Goal: Task Accomplishment & Management: Complete application form

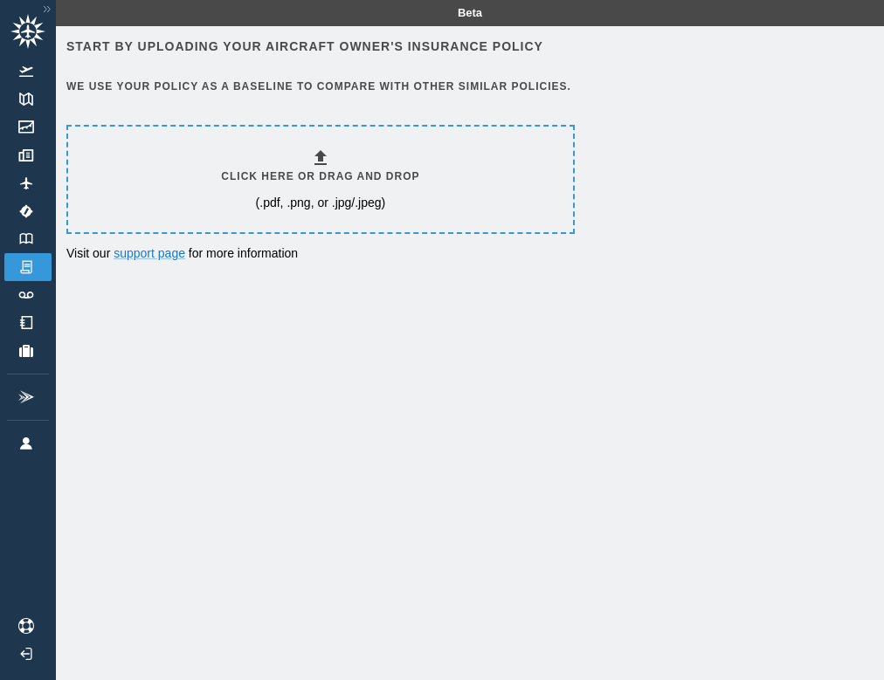
click at [337, 169] on h6 "Click here or drag and drop" at bounding box center [320, 177] width 198 height 17
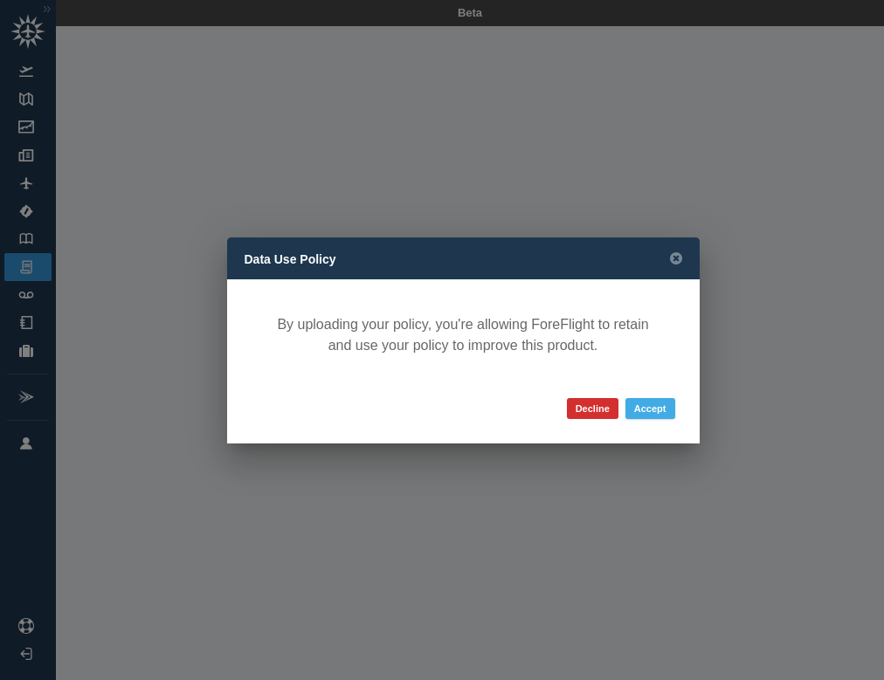
click at [656, 408] on button "Accept" at bounding box center [650, 408] width 50 height 21
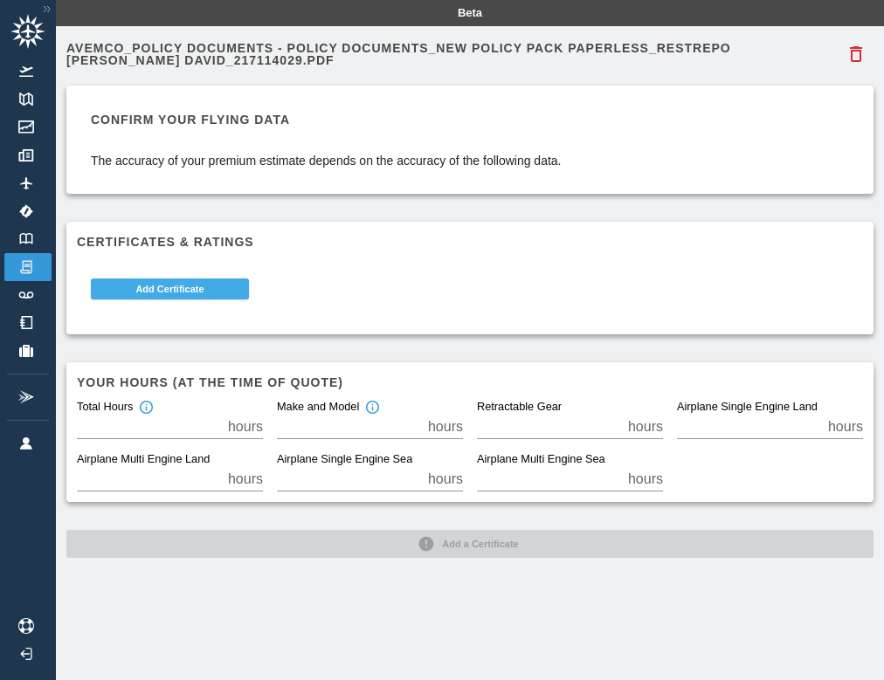
click at [224, 288] on button "Add Certificate" at bounding box center [170, 289] width 158 height 21
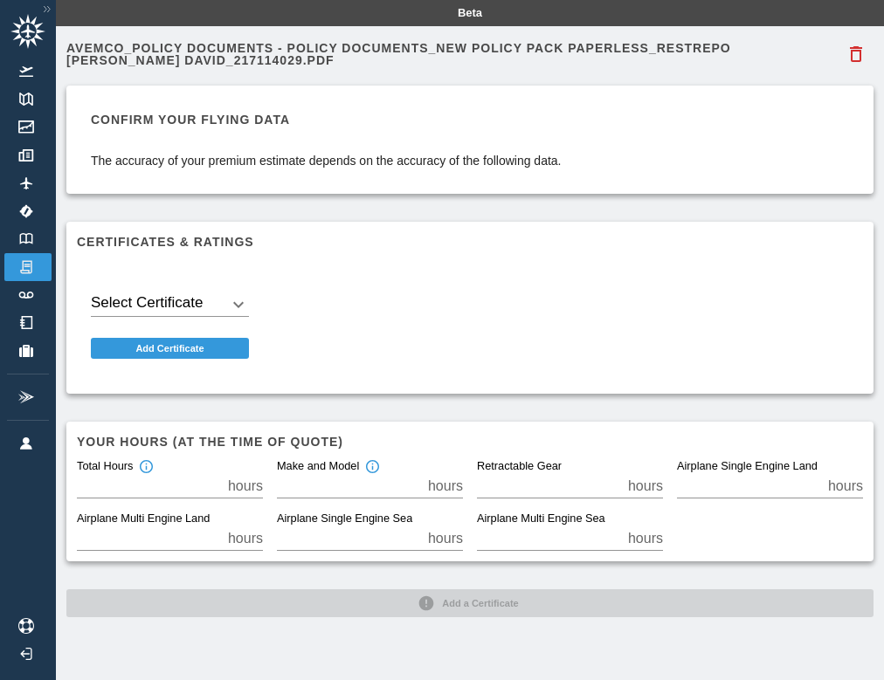
click at [217, 306] on body "Beta Avemco_Policy Documents - Policy Documents_New Policy Pack Paperless_RESTR…" at bounding box center [442, 340] width 884 height 680
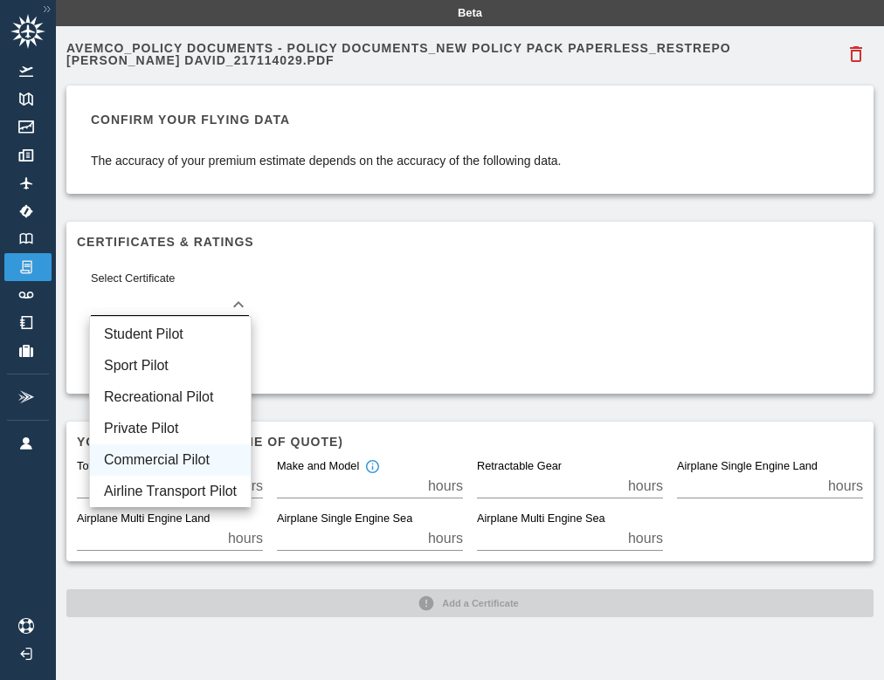
click at [201, 465] on li "Commercial Pilot" at bounding box center [170, 460] width 161 height 31
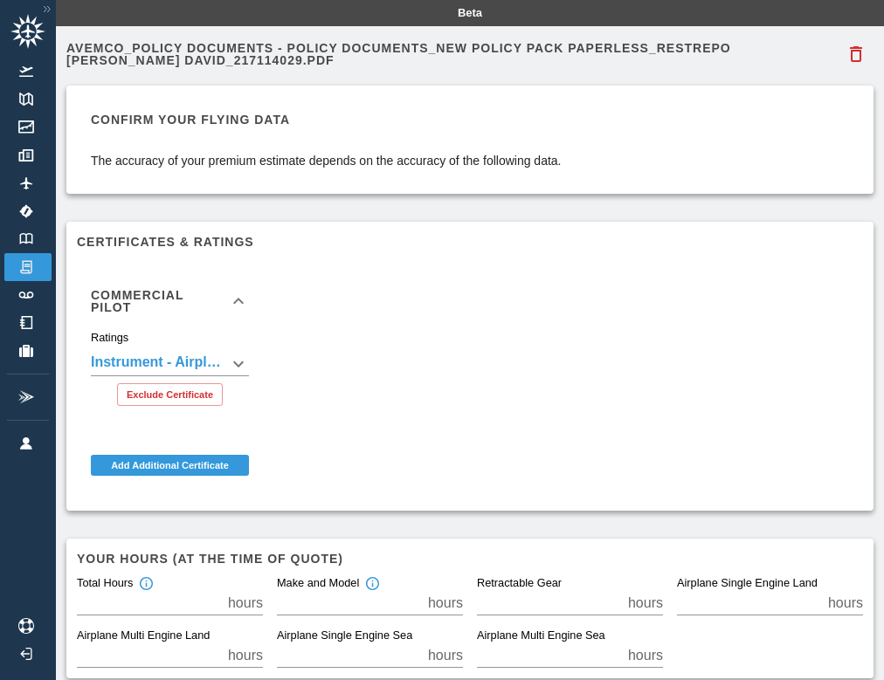
click at [222, 361] on body "**********" at bounding box center [442, 340] width 884 height 680
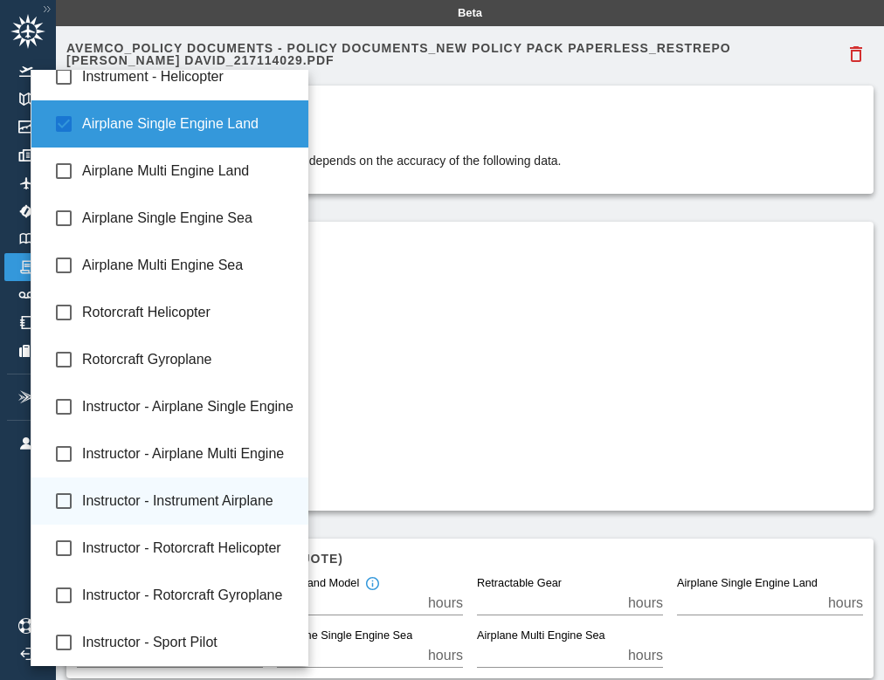
scroll to position [66, 0]
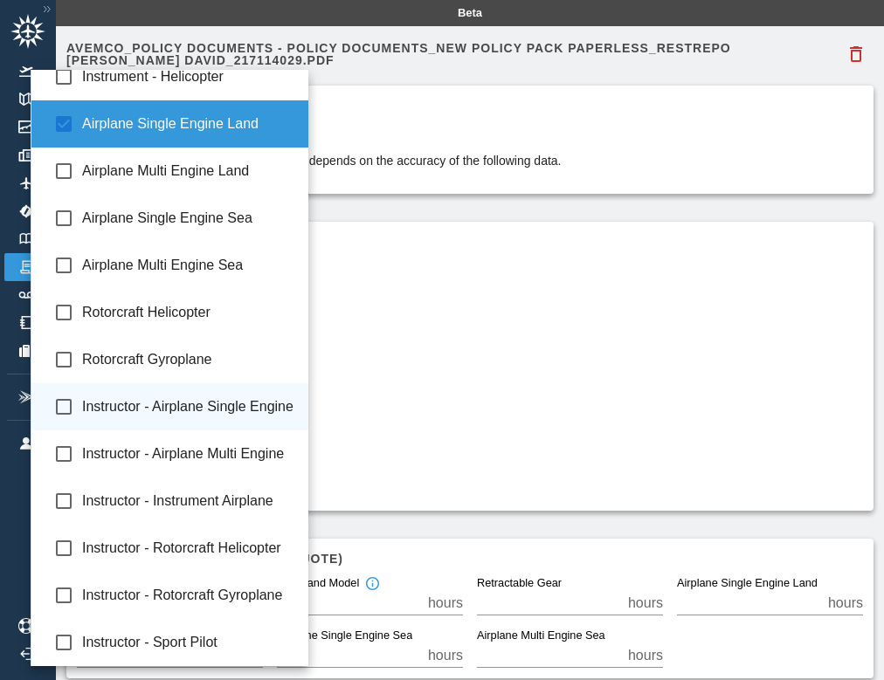
click at [211, 410] on span "Instructor - Airplane Single Engine" at bounding box center [188, 406] width 213 height 21
type input "**********"
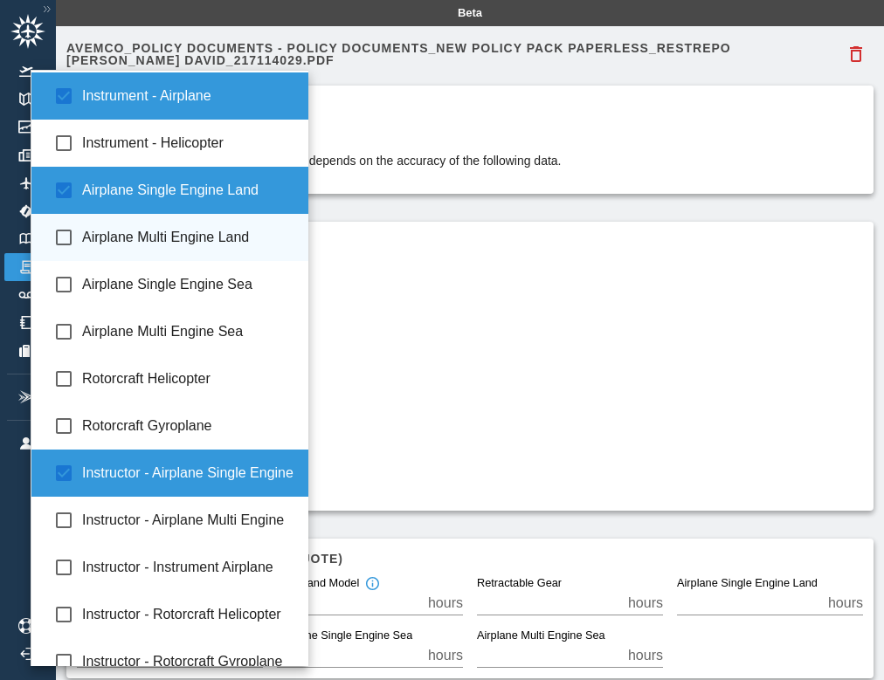
scroll to position [0, 0]
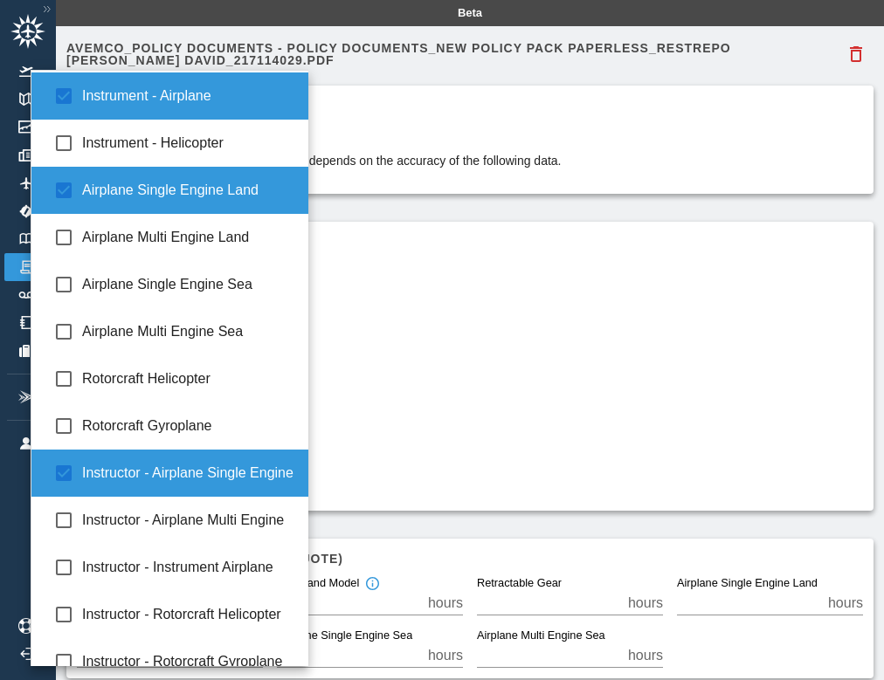
click at [385, 376] on div at bounding box center [442, 340] width 884 height 680
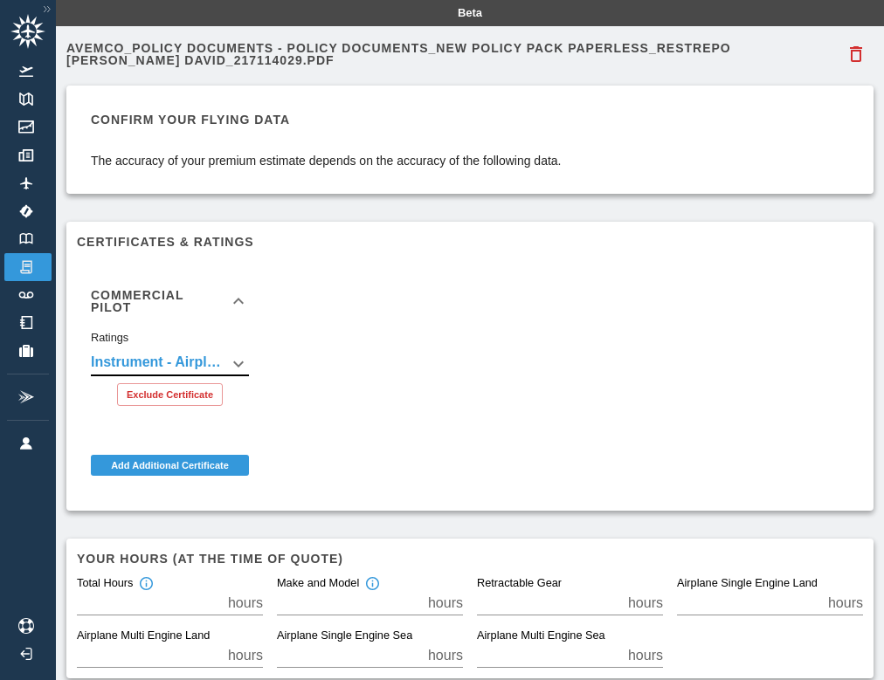
click at [223, 360] on body "**********" at bounding box center [442, 340] width 884 height 680
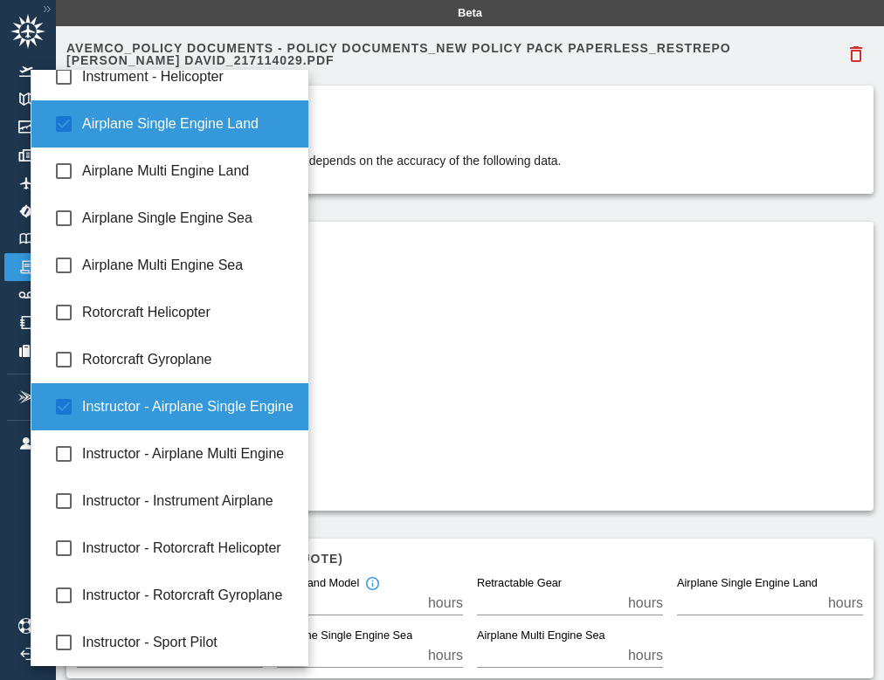
scroll to position [66, 0]
click at [425, 400] on div at bounding box center [442, 340] width 884 height 680
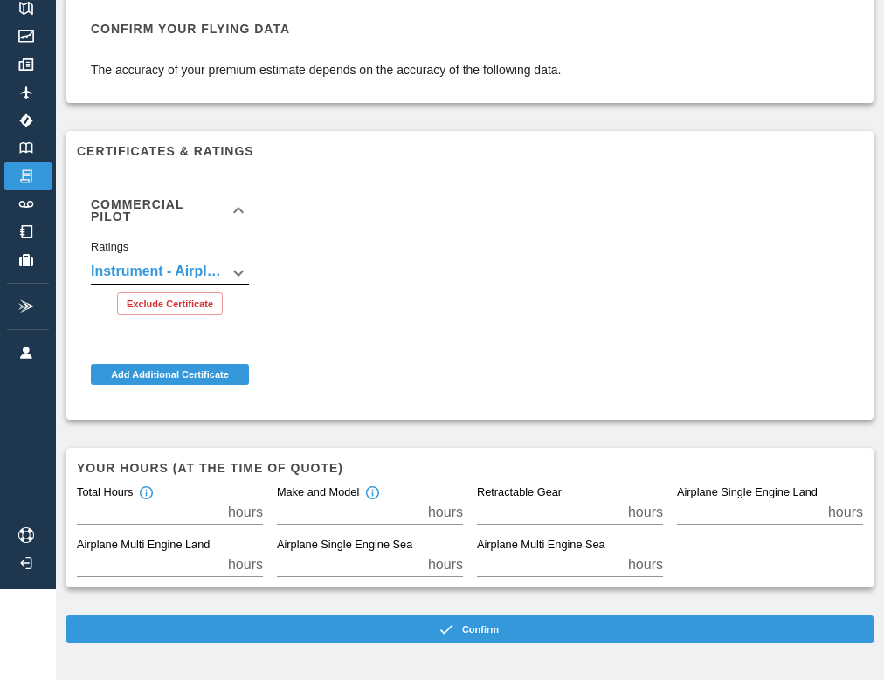
scroll to position [90, 0]
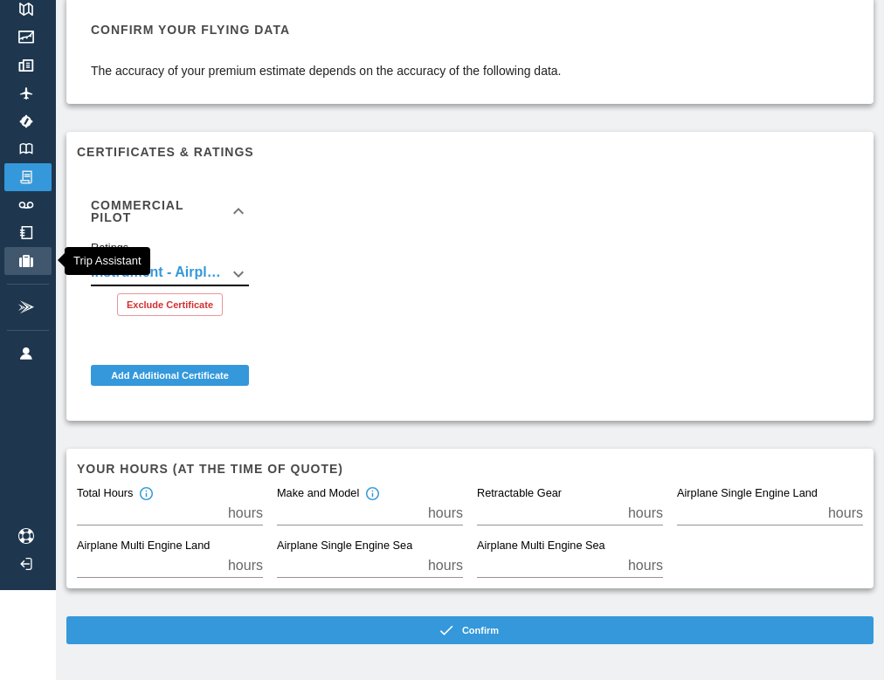
click at [29, 257] on img at bounding box center [26, 261] width 19 height 12
